Goal: Task Accomplishment & Management: Manage account settings

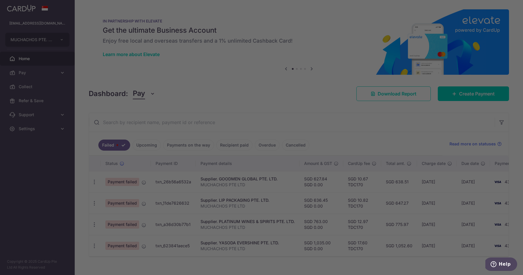
click at [185, 167] on div at bounding box center [264, 139] width 529 height 278
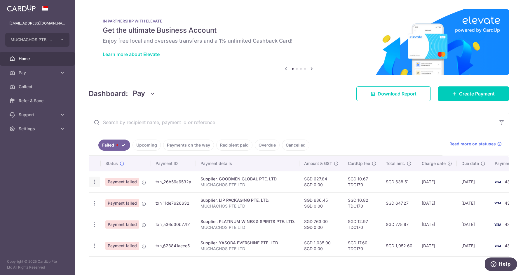
click at [96, 182] on icon "button" at bounding box center [94, 182] width 6 height 6
click at [68, 185] on aside "finance@muchachos.sg MUCHACHOS PTE. LTD. Add new company MUCHACHOS PTE. LTD. Ho…" at bounding box center [37, 137] width 75 height 275
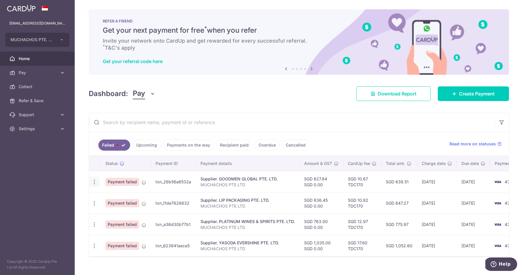
click at [96, 181] on icon "button" at bounding box center [94, 182] width 6 height 6
click at [116, 197] on span "Update payment" at bounding box center [126, 198] width 40 height 7
radio input "true"
type input "627.84"
type input "0.00"
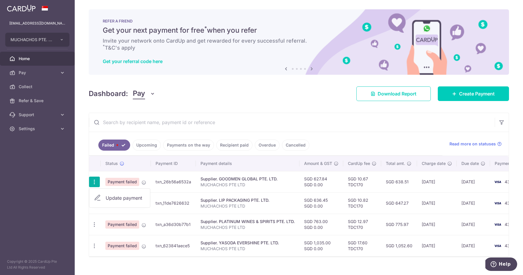
type input "MUCHACHOS PTE LTD"
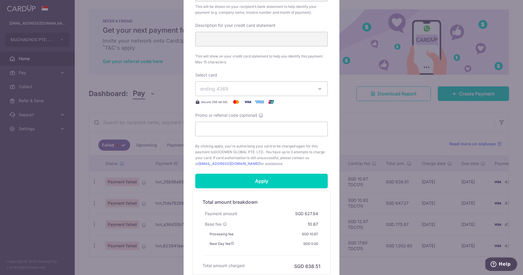
scroll to position [272, 0]
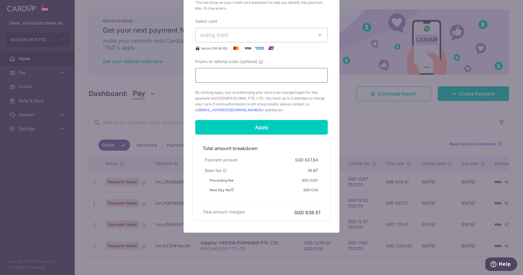
click at [272, 76] on input "Promo or referral code (optional)" at bounding box center [261, 75] width 133 height 15
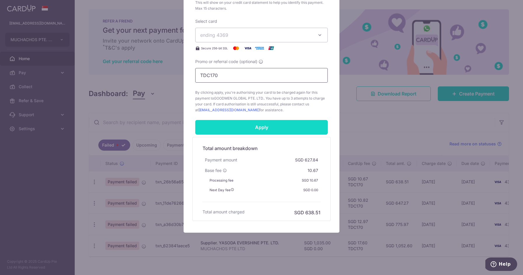
type input "TDC170"
click at [255, 128] on input "Apply" at bounding box center [261, 127] width 133 height 15
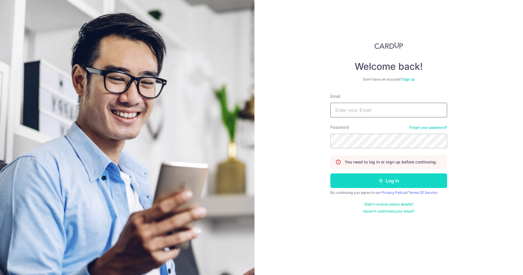
type input "[EMAIL_ADDRESS][DOMAIN_NAME]"
click at [375, 183] on button "Log in" at bounding box center [389, 181] width 117 height 15
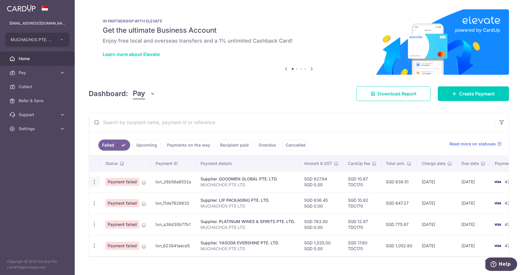
click at [96, 183] on icon "button" at bounding box center [94, 182] width 6 height 6
click at [116, 199] on span "Update payment" at bounding box center [126, 198] width 40 height 7
radio input "true"
type input "627.84"
type input "0.00"
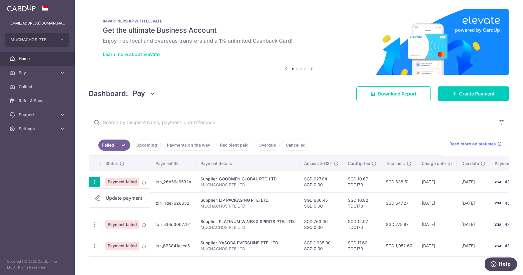
type input "MUCHACHOS PTE LTD"
type input "TDC170"
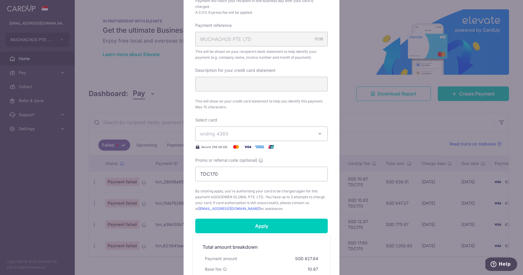
scroll to position [181, 0]
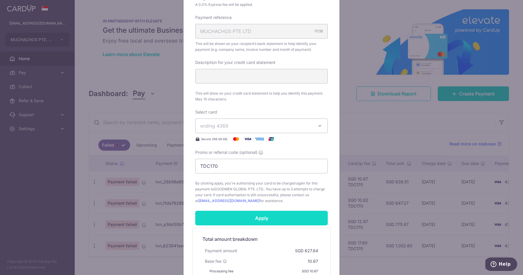
click at [254, 219] on input "Apply" at bounding box center [261, 218] width 133 height 15
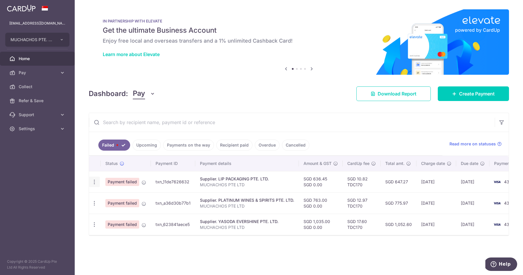
click at [96, 183] on icon "button" at bounding box center [94, 182] width 6 height 6
click at [106, 200] on span "Update payment" at bounding box center [126, 198] width 40 height 7
radio input "true"
type input "636.45"
type input "0.00"
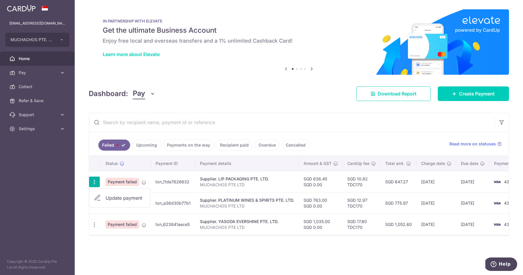
type input "MUCHACHOS PTE LTD"
type input "TDC170"
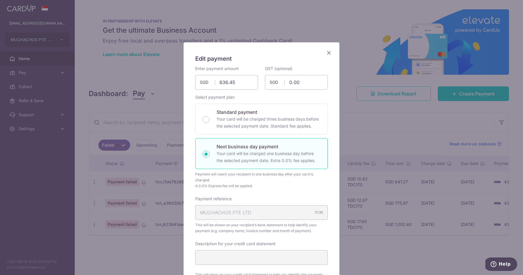
scroll to position [272, 0]
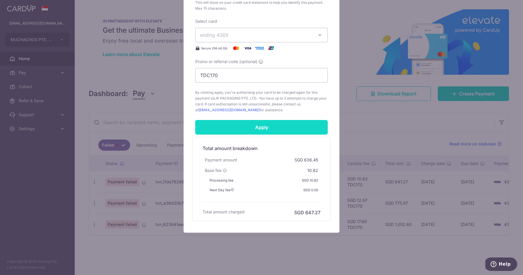
click at [256, 127] on input "Apply" at bounding box center [261, 127] width 133 height 15
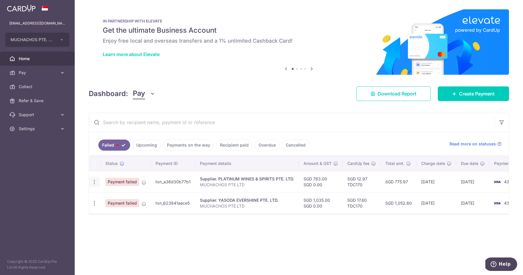
click at [95, 181] on icon "button" at bounding box center [94, 182] width 6 height 6
click at [110, 195] on span "Update payment" at bounding box center [126, 198] width 40 height 7
radio input "true"
type input "763.00"
type input "0.00"
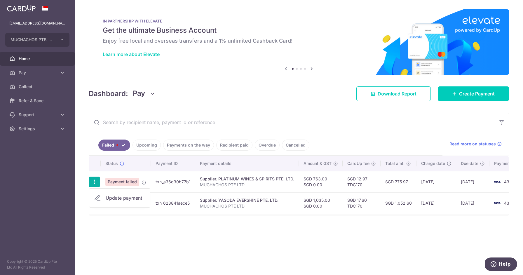
type input "MUCHACHOS PTE LTD"
type input "TDC170"
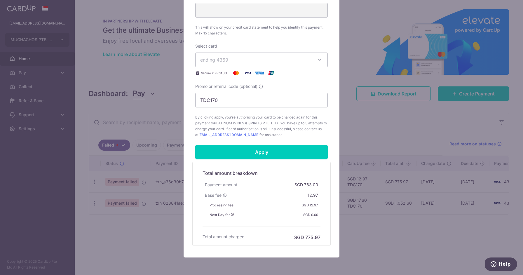
scroll to position [254, 0]
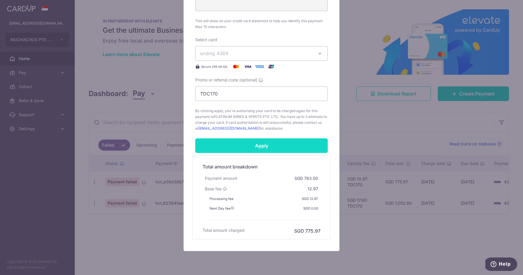
click at [273, 143] on input "Apply" at bounding box center [261, 145] width 133 height 15
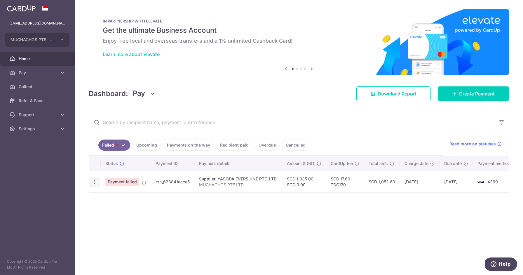
click at [94, 181] on icon "button" at bounding box center [94, 182] width 6 height 6
click at [118, 195] on span "Update payment" at bounding box center [126, 198] width 40 height 7
radio input "true"
type input "1,035.00"
type input "0.00"
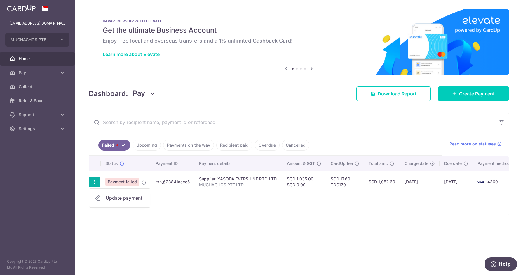
type input "MUCHACHOS PTE LTD"
type input "TDC170"
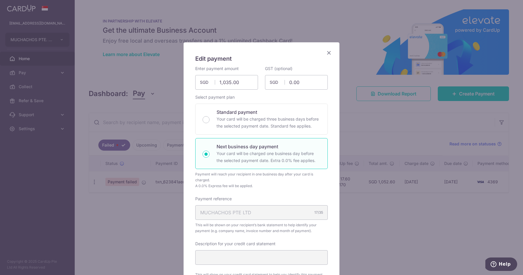
scroll to position [227, 0]
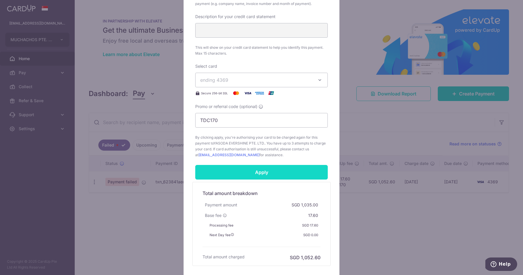
click at [284, 176] on input "Apply" at bounding box center [261, 172] width 133 height 15
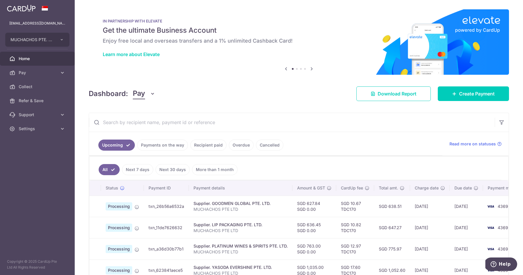
scroll to position [34, 0]
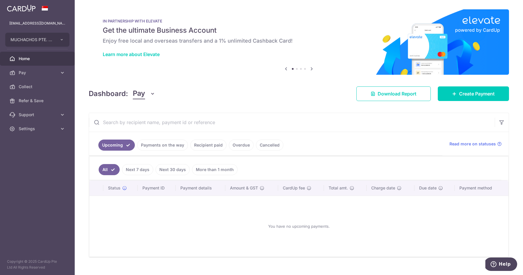
click at [164, 142] on link "Payments on the way" at bounding box center [162, 145] width 51 height 11
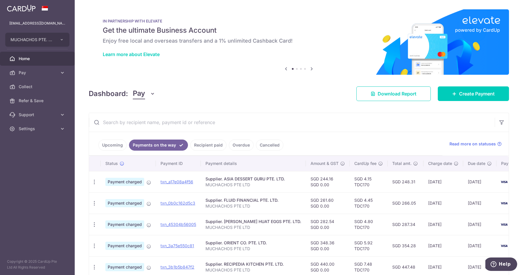
scroll to position [138, 0]
